Goal: Transaction & Acquisition: Purchase product/service

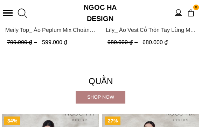
scroll to position [699, 0]
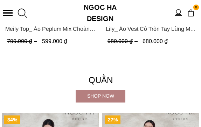
click at [167, 33] on span "Lily_ Áo Vest Cổ Tròn Tay Lừng Mix Chân Váy Lưới Màu Hồng A1082+CV140" at bounding box center [151, 28] width 90 height 9
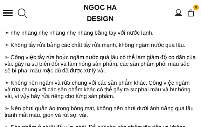
scroll to position [978, 0]
